Goal: Find specific page/section: Find specific page/section

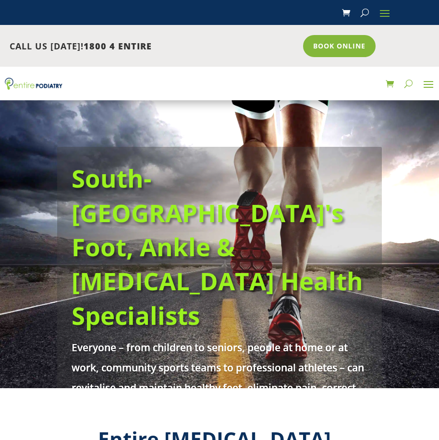
click at [426, 83] on span at bounding box center [427, 83] width 15 height 15
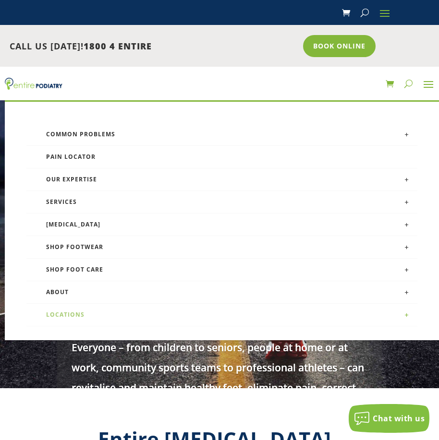
click at [86, 312] on link "Locations" at bounding box center [221, 315] width 391 height 23
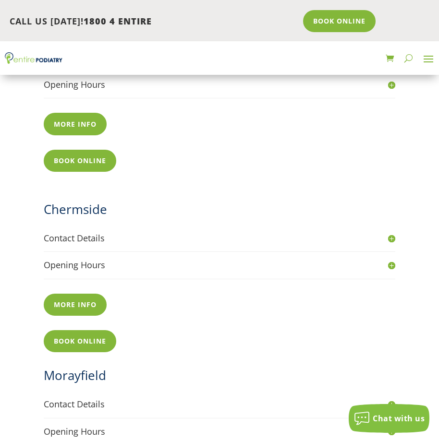
scroll to position [614, 0]
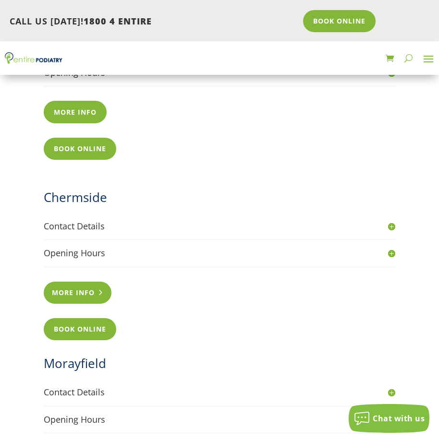
click at [91, 282] on link "More info" at bounding box center [78, 293] width 68 height 22
